Goal: Information Seeking & Learning: Learn about a topic

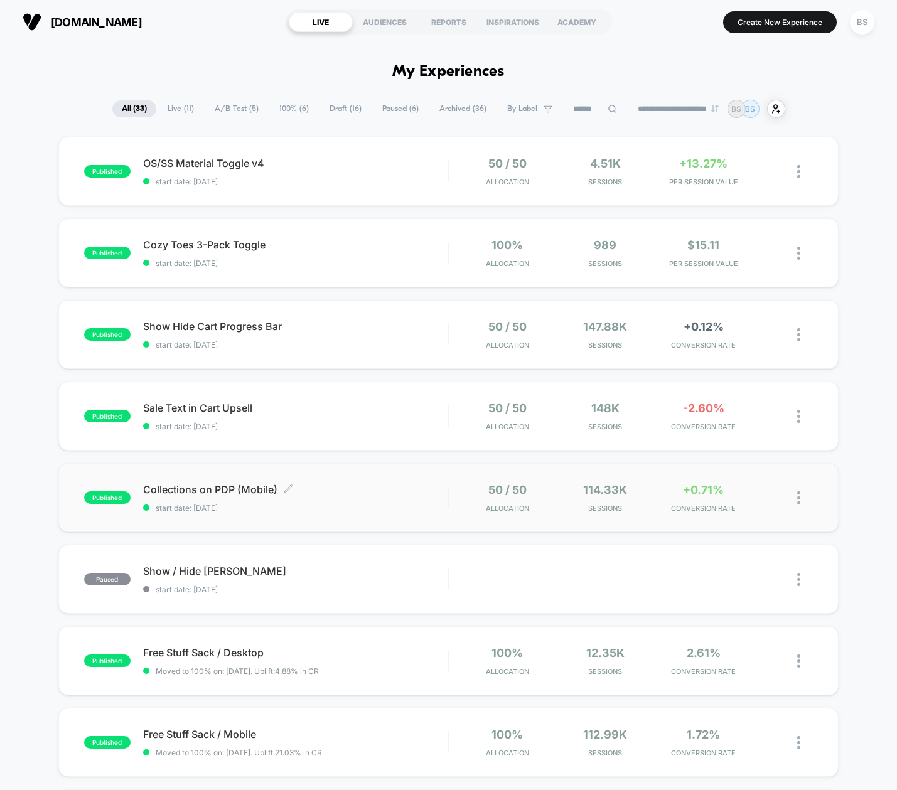
click at [384, 498] on div "Collections on PDP (Mobile) Click to edit experience details Click to edit expe…" at bounding box center [295, 497] width 305 height 29
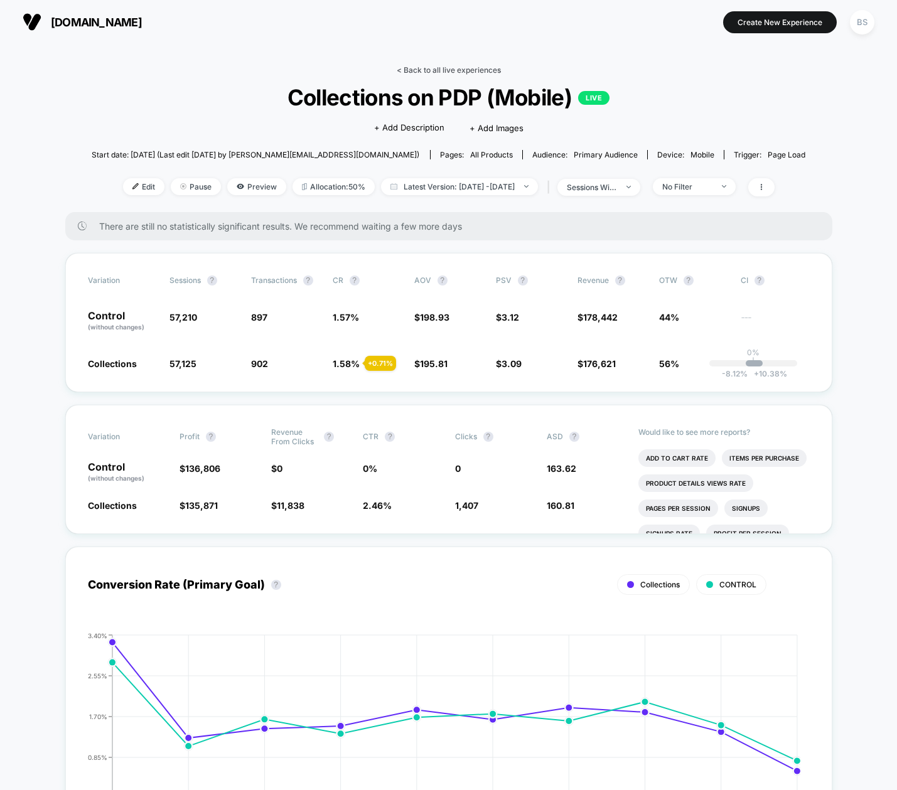
click at [433, 70] on link "< Back to all live experiences" at bounding box center [449, 69] width 104 height 9
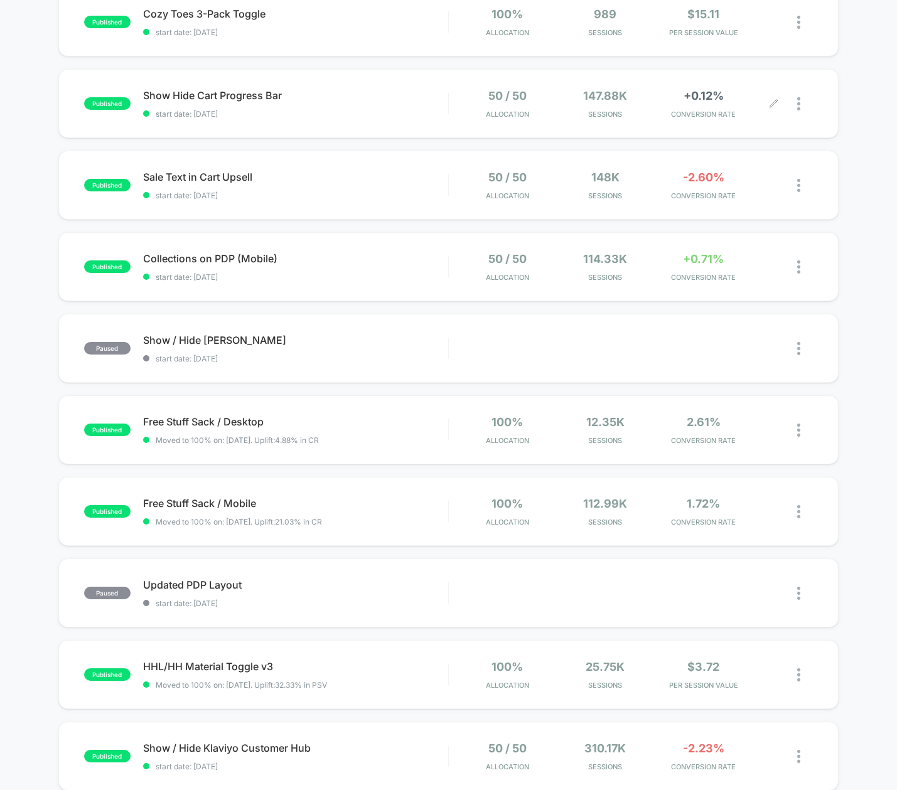
scroll to position [236, 0]
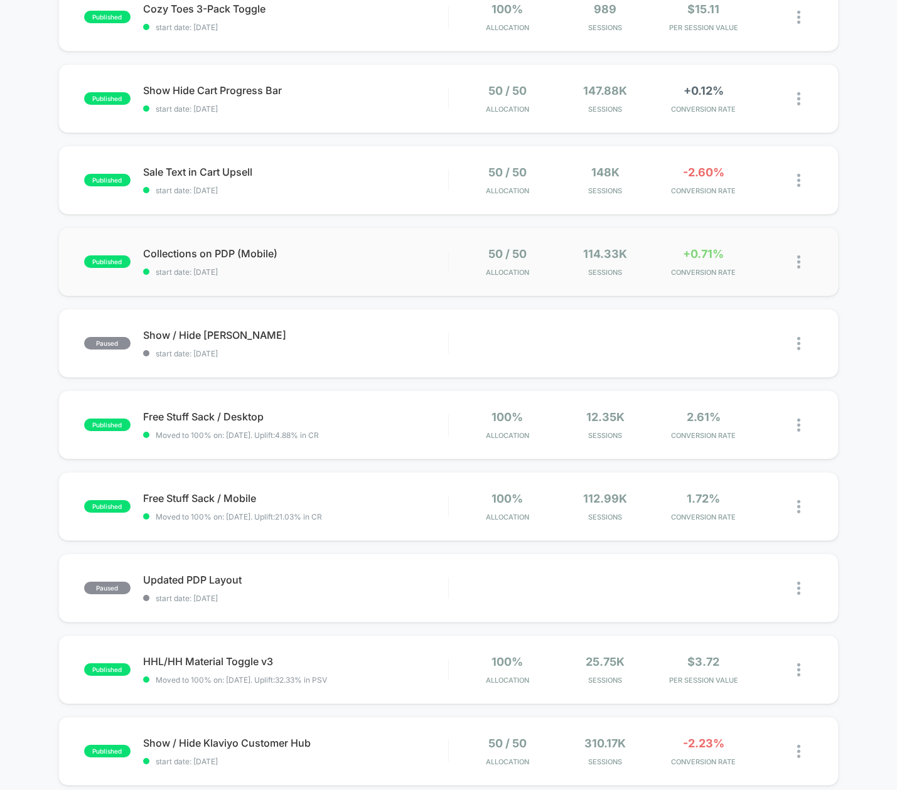
click at [82, 295] on div "published Collections on PDP (Mobile) start date: 8/17/2025 50 / 50 Allocation …" at bounding box center [448, 261] width 780 height 69
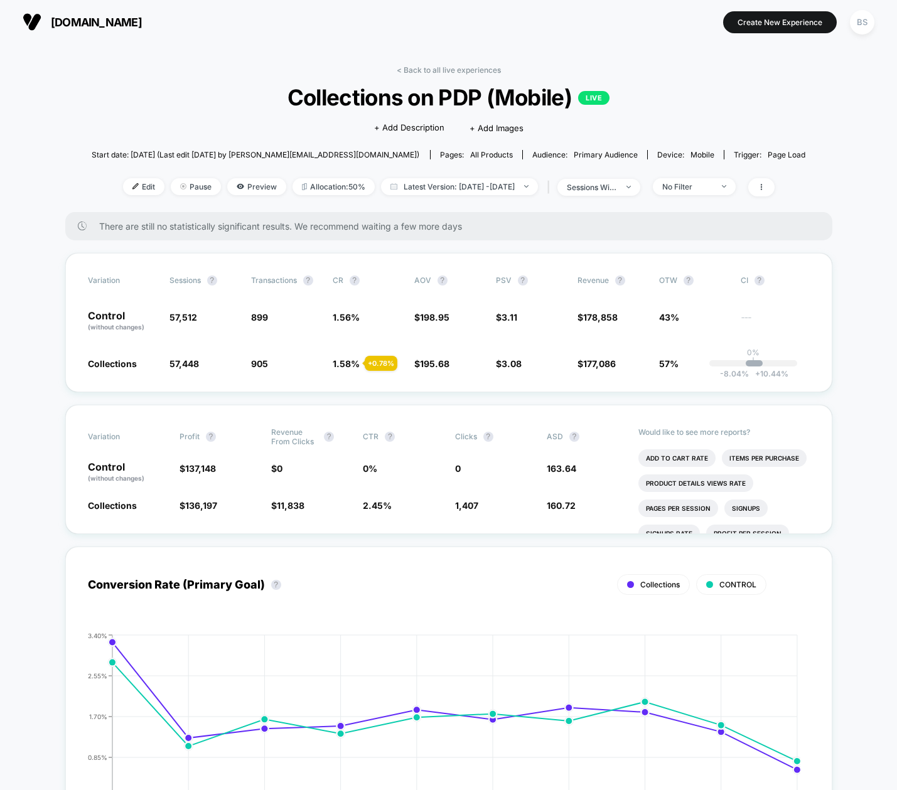
click at [412, 75] on div "< Back to all live experiences Collections on PDP (Mobile) LIVE Click to edit e…" at bounding box center [449, 138] width 714 height 147
click at [441, 71] on link "< Back to all live experiences" at bounding box center [449, 69] width 104 height 9
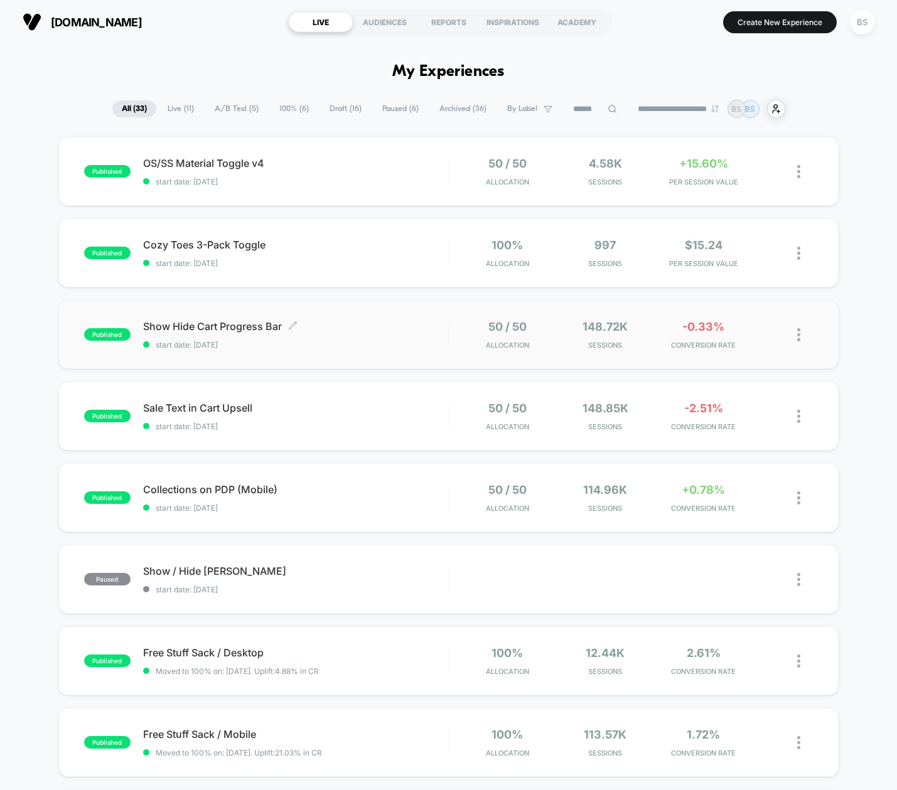
click at [385, 340] on span "start date: [DATE]" at bounding box center [295, 344] width 305 height 9
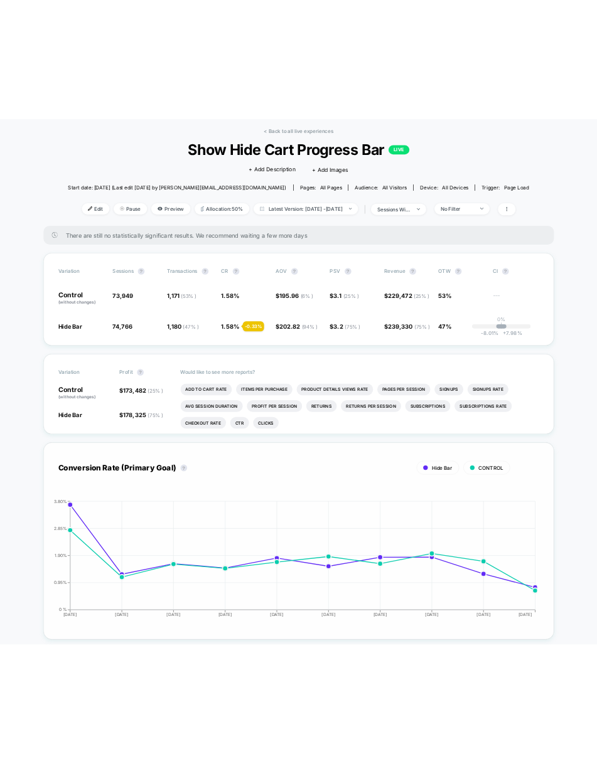
scroll to position [52, 0]
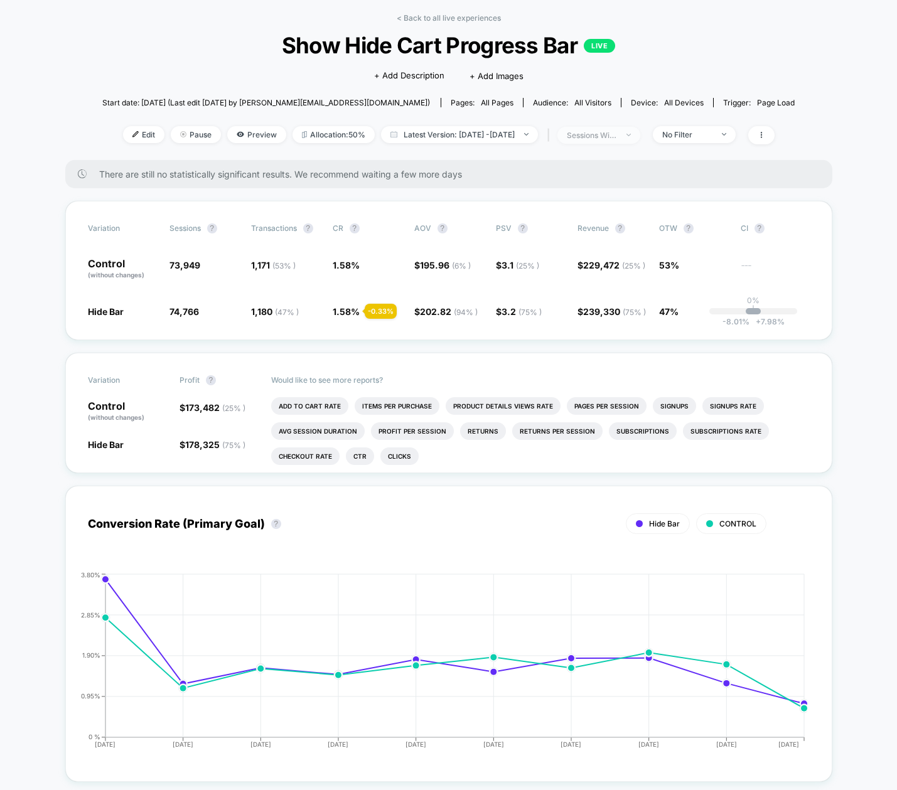
click at [617, 132] on div "sessions with impression" at bounding box center [592, 135] width 50 height 9
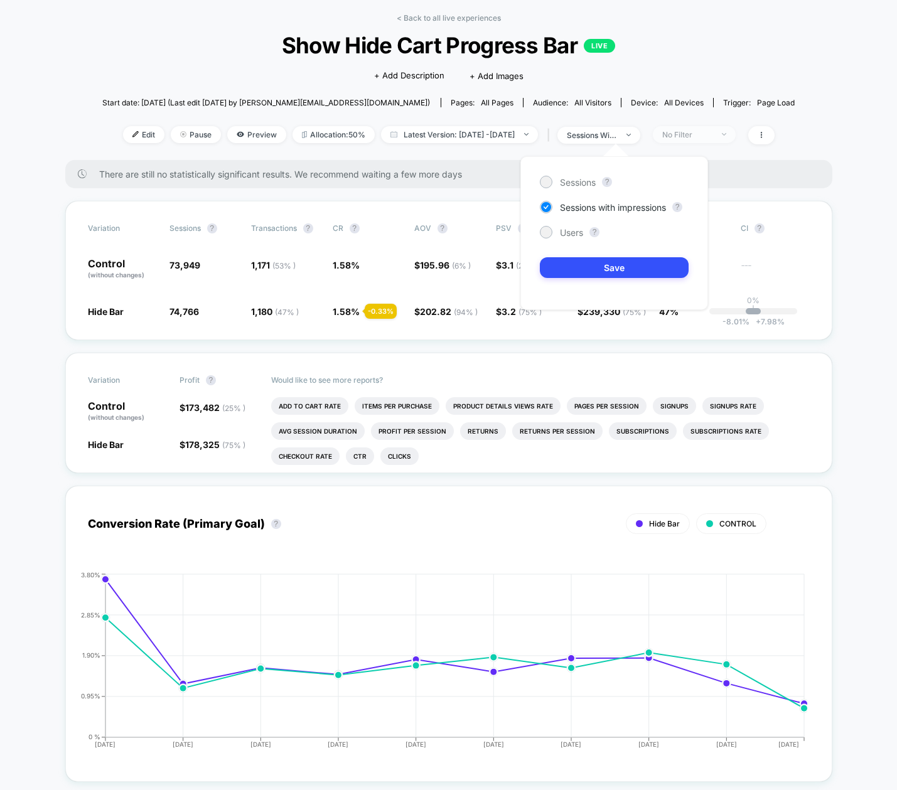
click at [712, 137] on div "No Filter" at bounding box center [687, 134] width 50 height 9
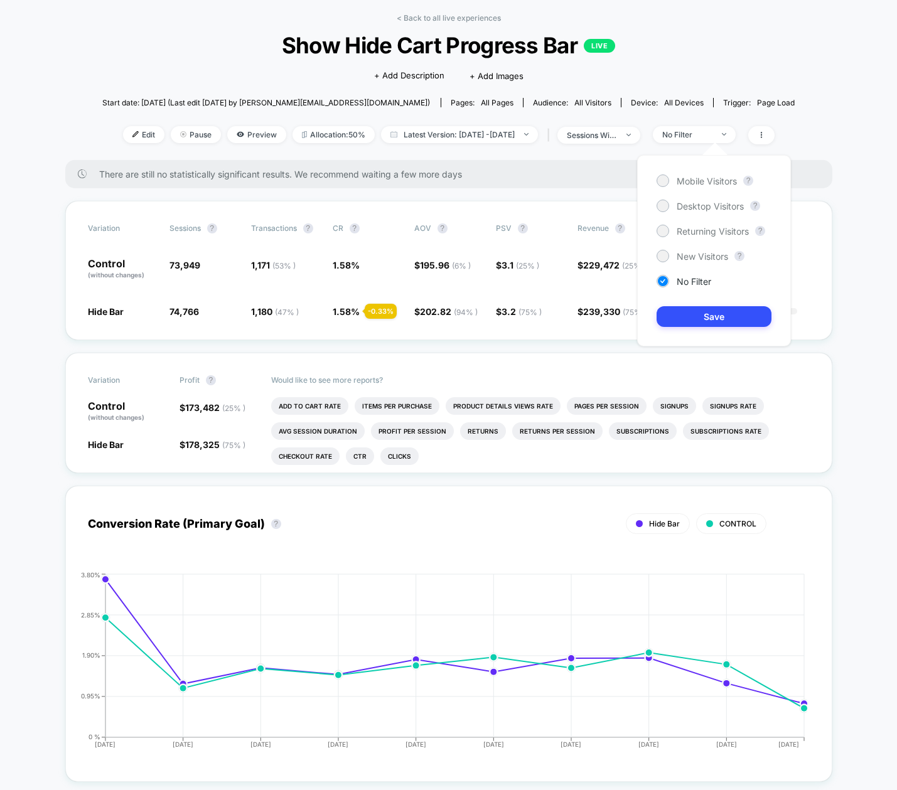
click at [706, 188] on div "Mobile Visitors ? Desktop Visitors ? Returning Visitors ? New Visitors ? No Fil…" at bounding box center [714, 250] width 154 height 191
click at [706, 180] on span "Mobile Visitors" at bounding box center [706, 181] width 60 height 11
click at [681, 312] on button "Save" at bounding box center [713, 316] width 115 height 21
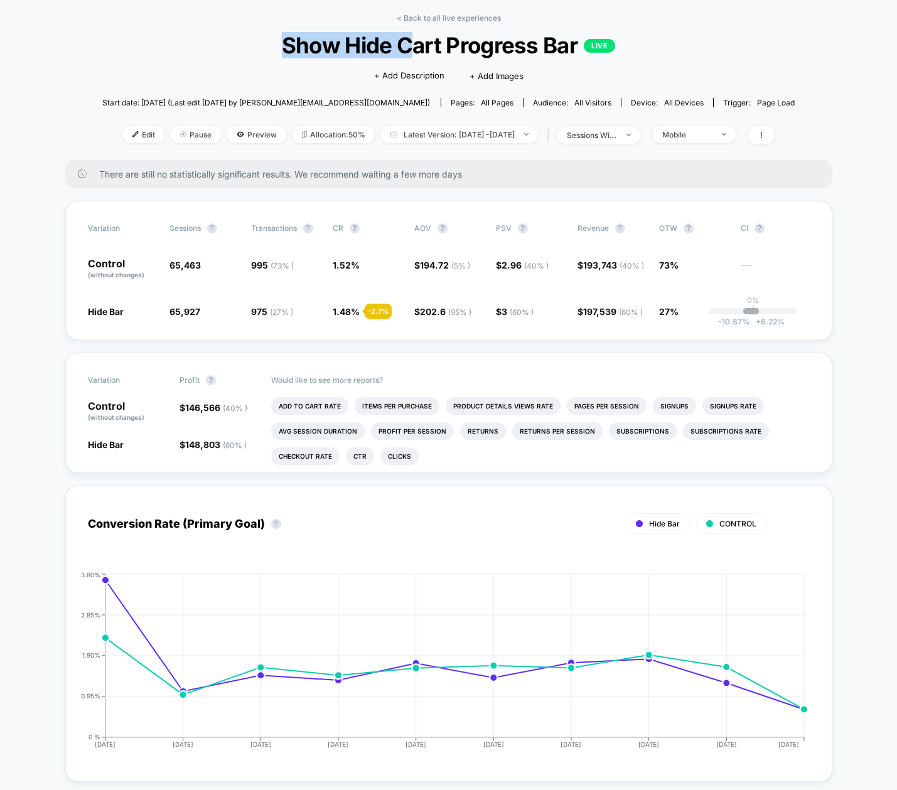
drag, startPoint x: 420, startPoint y: 24, endPoint x: 417, endPoint y: 37, distance: 12.8
click at [417, 38] on div "< Back to all live experiences Show Hide Cart Progress Bar LIVE Click to edit e…" at bounding box center [448, 86] width 693 height 147
click at [712, 137] on div "Mobile" at bounding box center [687, 134] width 50 height 9
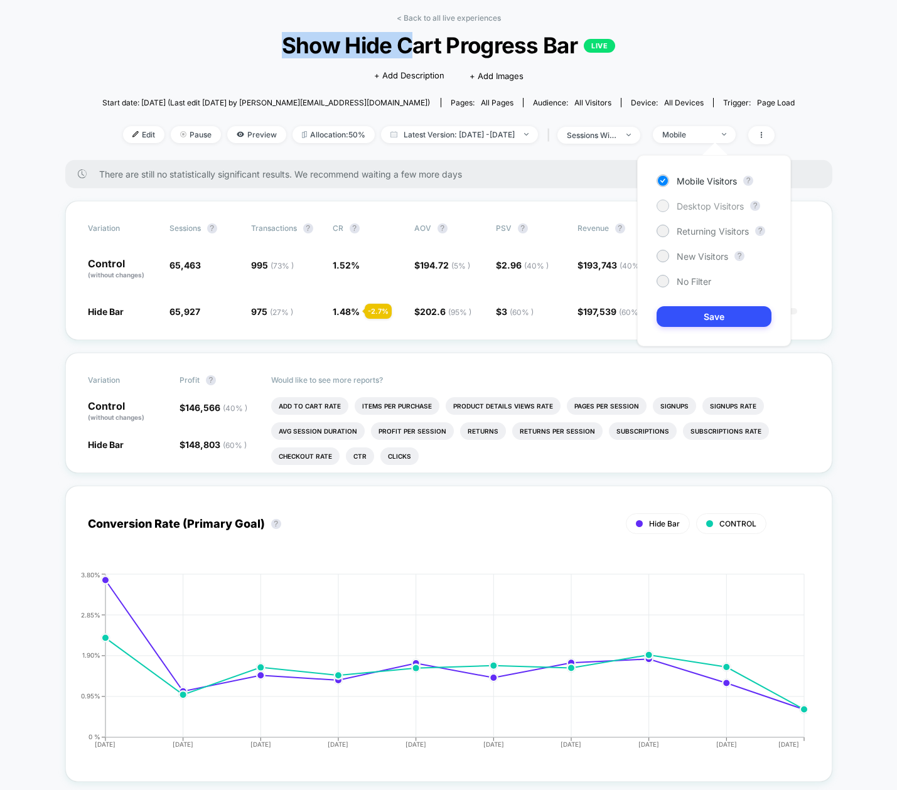
click at [711, 201] on span "Desktop Visitors" at bounding box center [709, 206] width 67 height 11
click at [690, 317] on button "Save" at bounding box center [713, 316] width 115 height 21
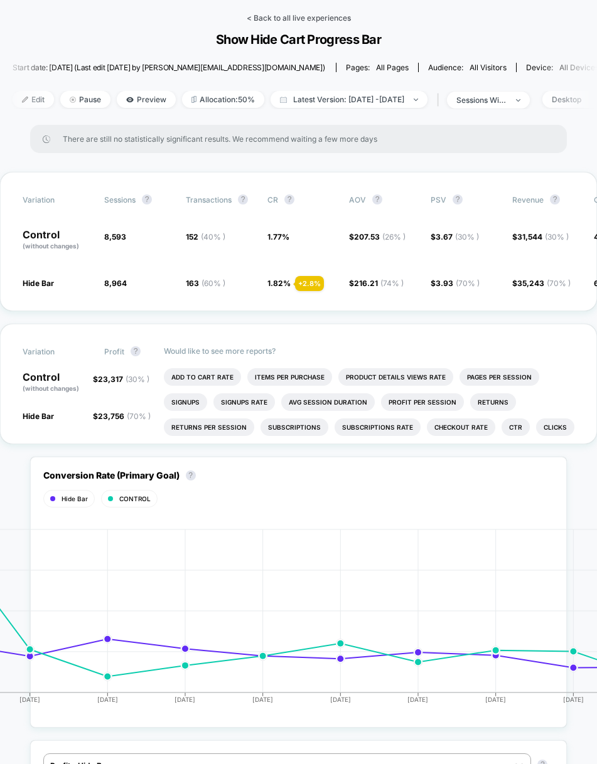
click at [278, 13] on link "< Back to all live experiences" at bounding box center [299, 17] width 104 height 9
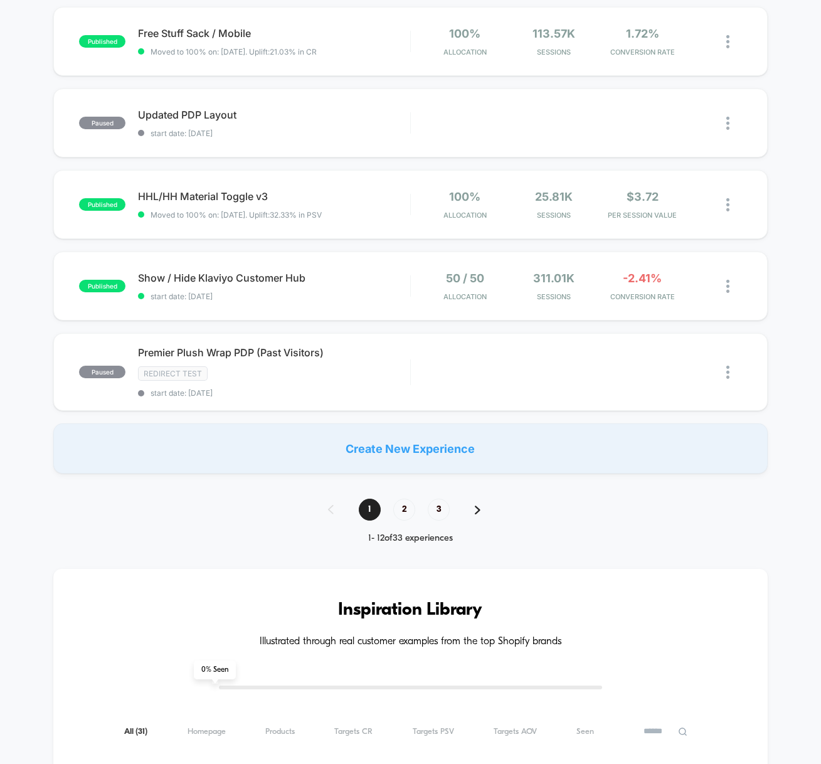
scroll to position [700, 0]
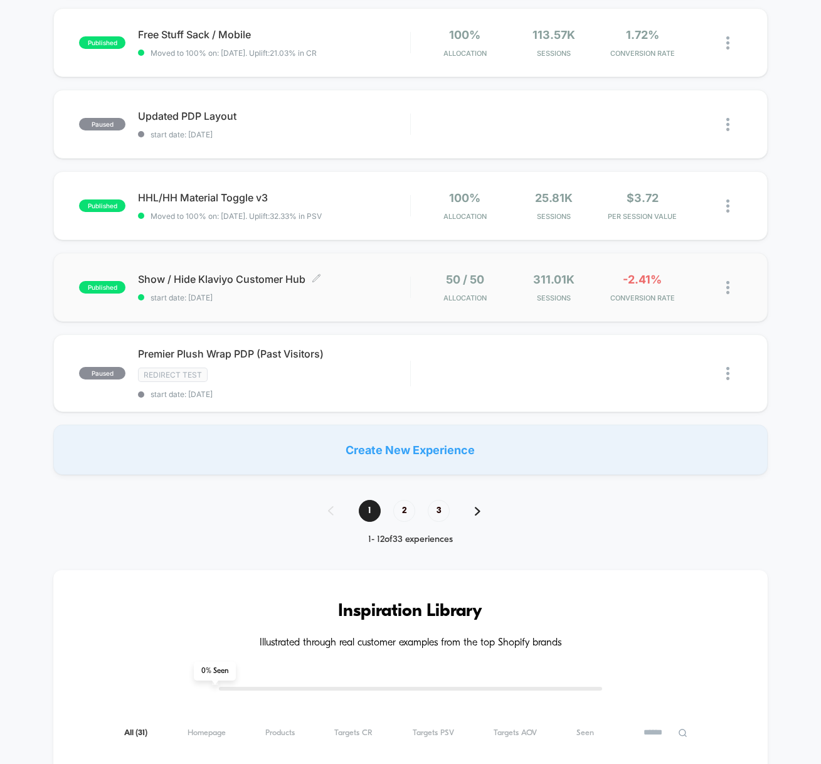
click at [388, 284] on span "Show / Hide Klaviyo Customer Hub Click to edit experience details" at bounding box center [274, 279] width 272 height 13
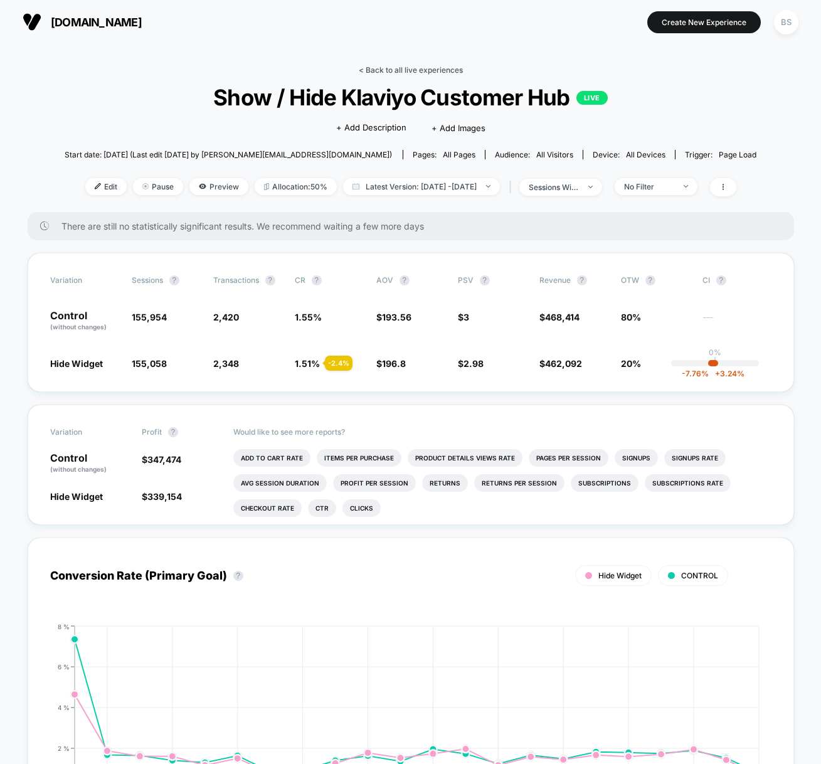
click at [412, 68] on link "< Back to all live experiences" at bounding box center [411, 69] width 104 height 9
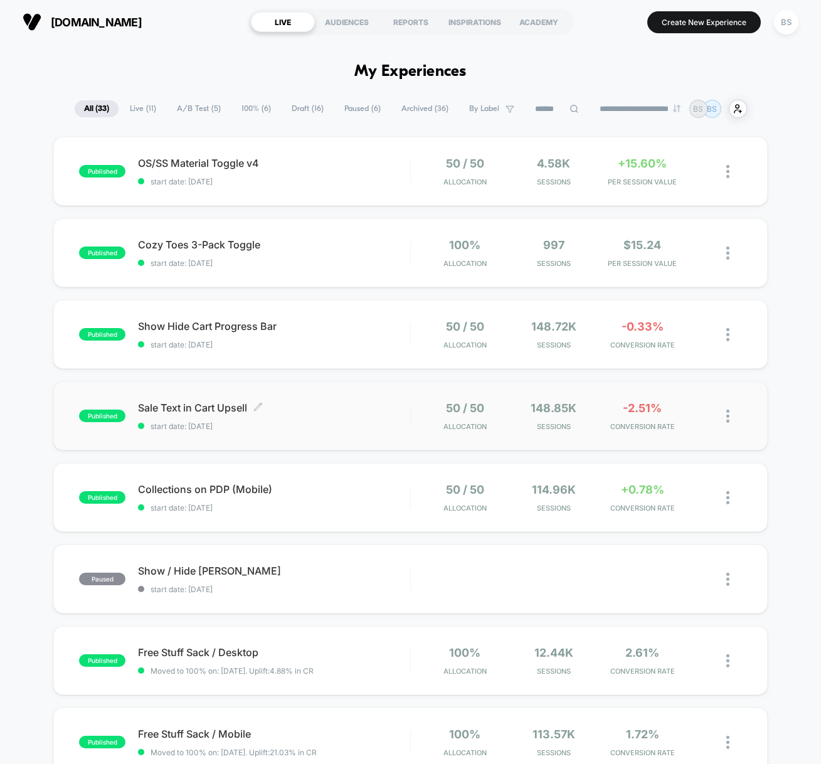
click at [386, 429] on span "start date: [DATE]" at bounding box center [274, 426] width 272 height 9
